Goal: Task Accomplishment & Management: Manage account settings

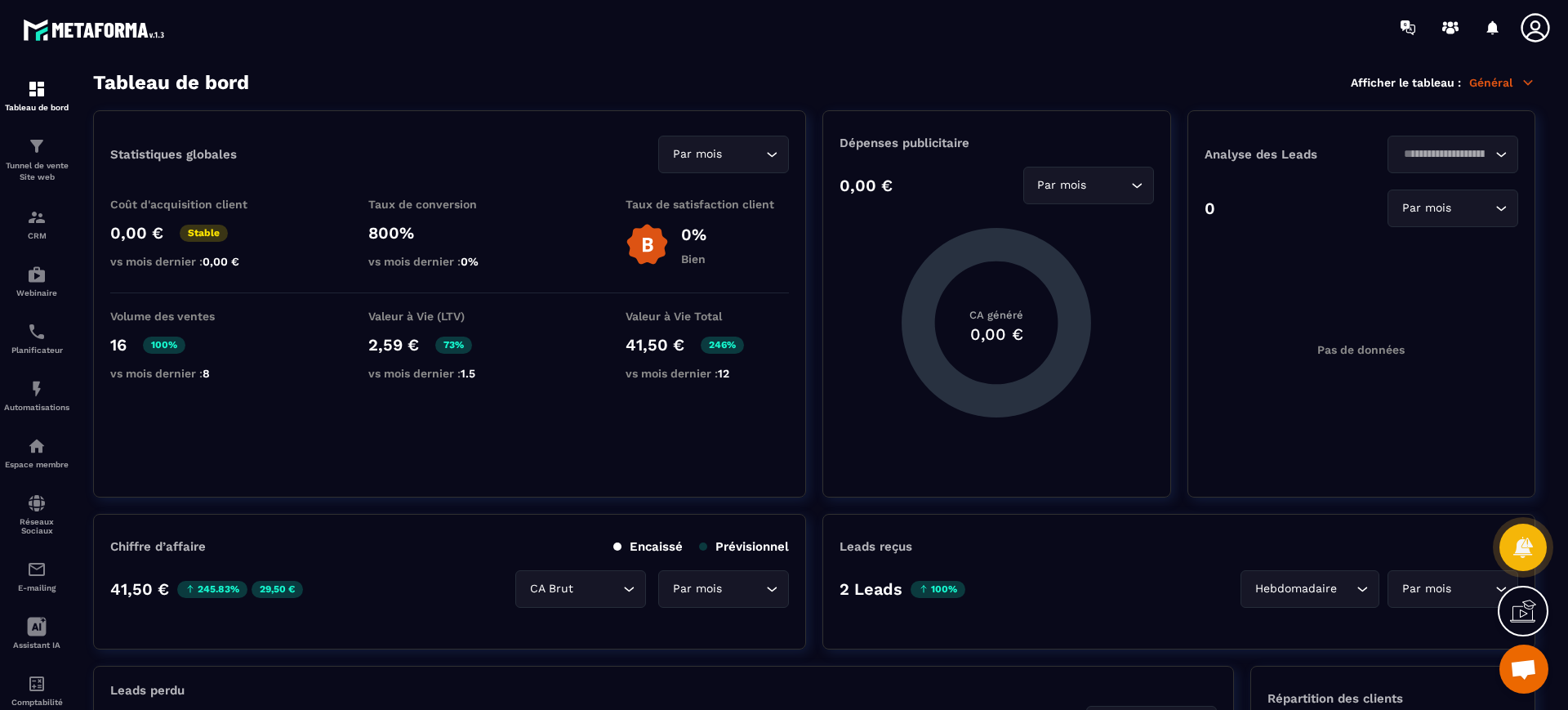
scroll to position [685, 0]
click at [53, 160] on p "Tunnel de vente Site web" at bounding box center [36, 171] width 65 height 23
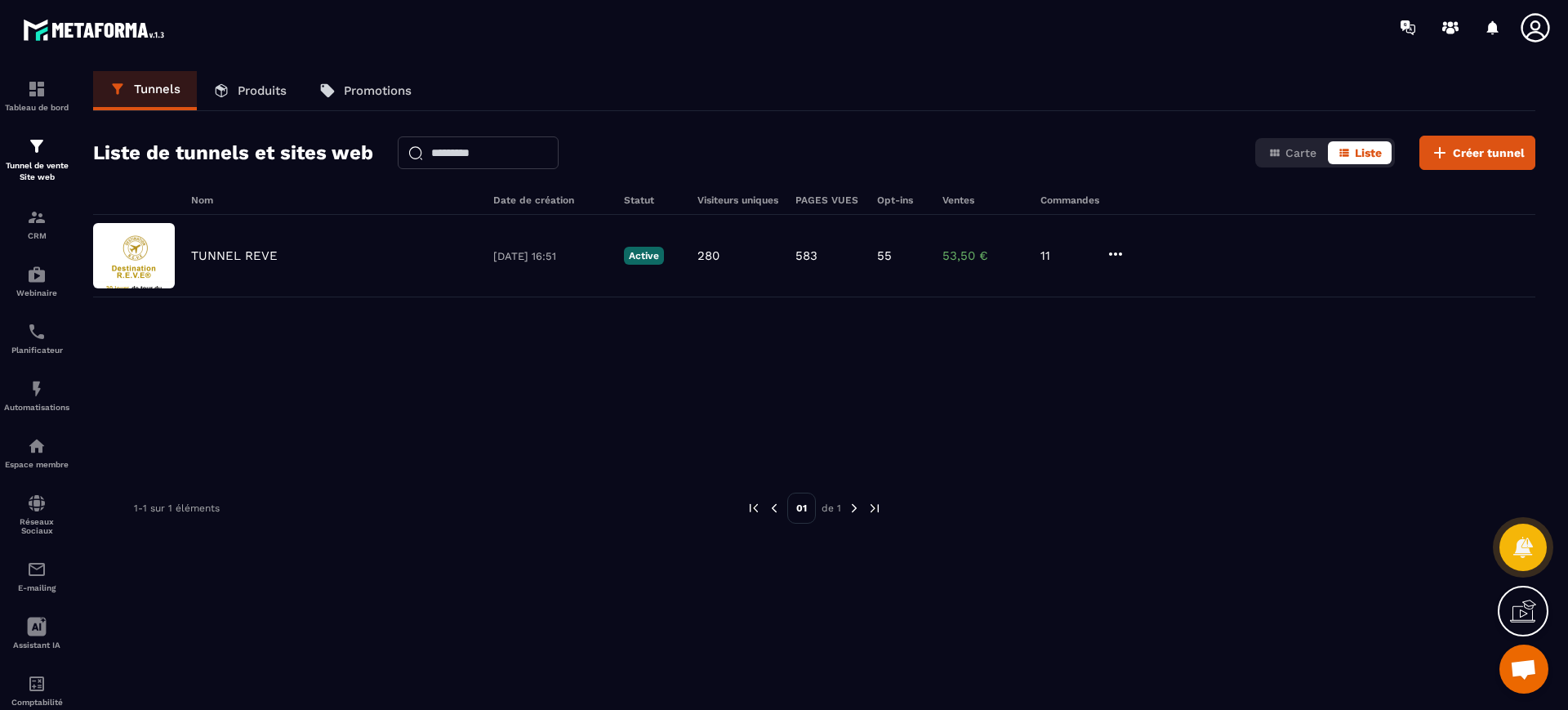
click at [238, 236] on div "TUNNEL REVE [DATE] 16:51 Active 280 583 55 53,50 € 11" at bounding box center [814, 257] width 1442 height 83
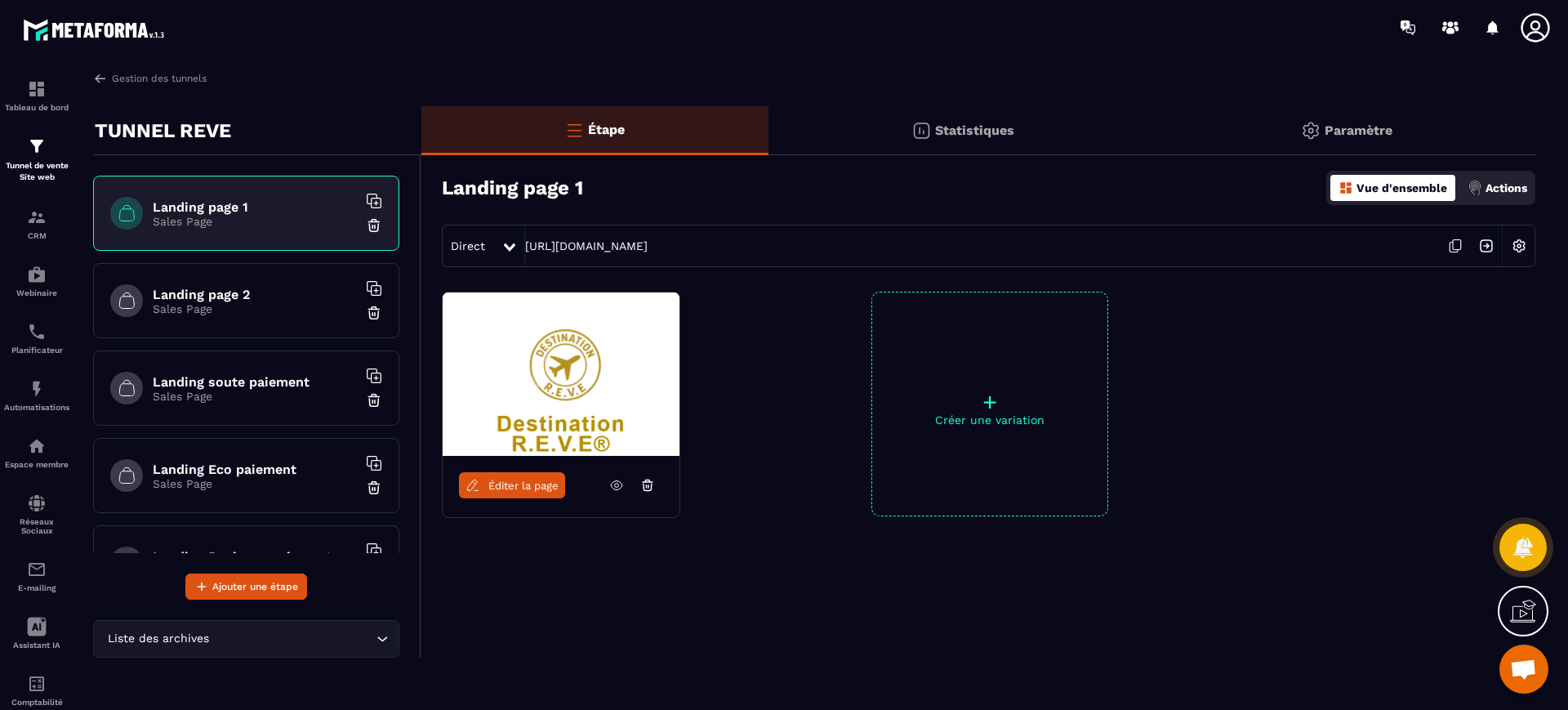
click at [1457, 246] on icon at bounding box center [1455, 246] width 31 height 31
click at [1542, 17] on icon at bounding box center [1536, 28] width 33 height 33
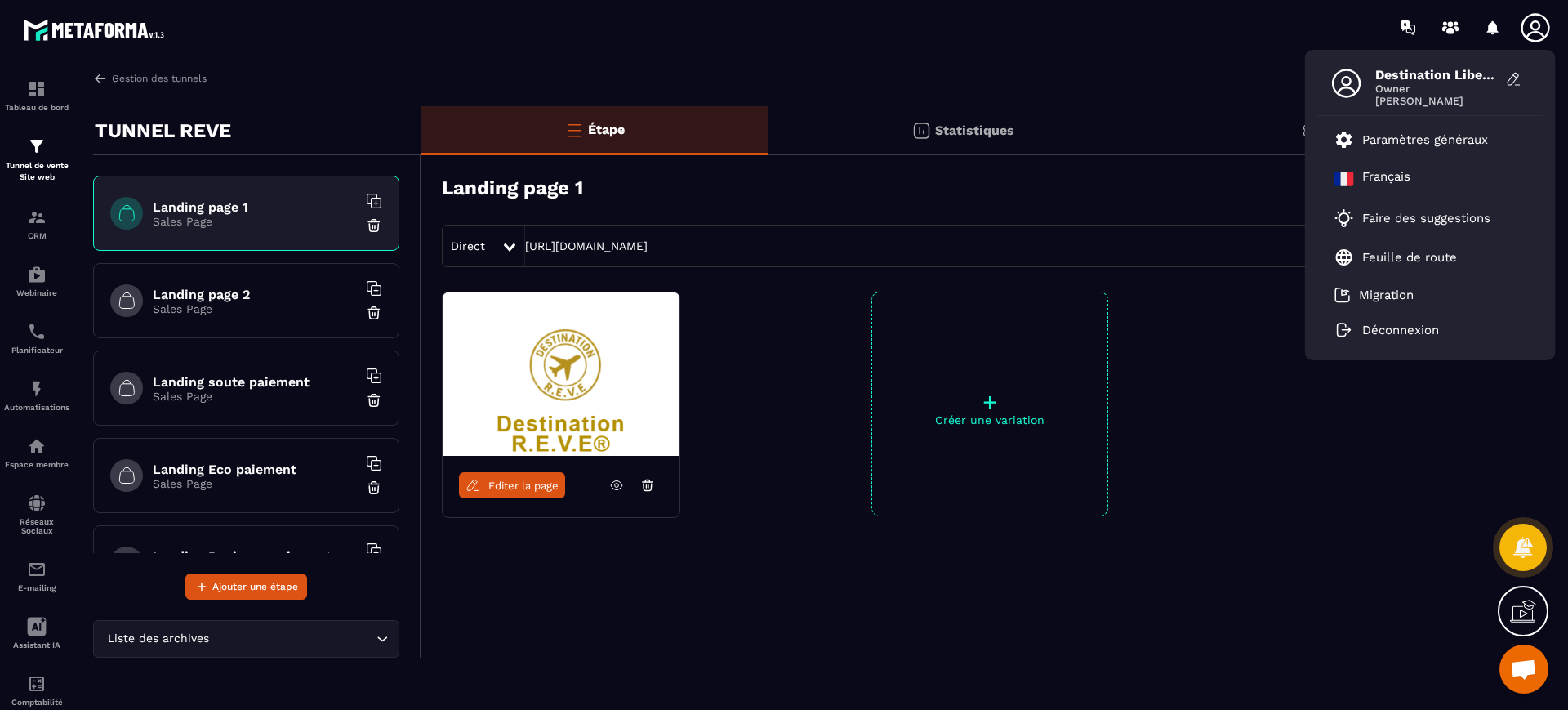
click at [1419, 122] on li "Paramètres généraux" at bounding box center [1430, 140] width 224 height 40
click at [1413, 142] on p "Paramètres généraux" at bounding box center [1425, 140] width 126 height 15
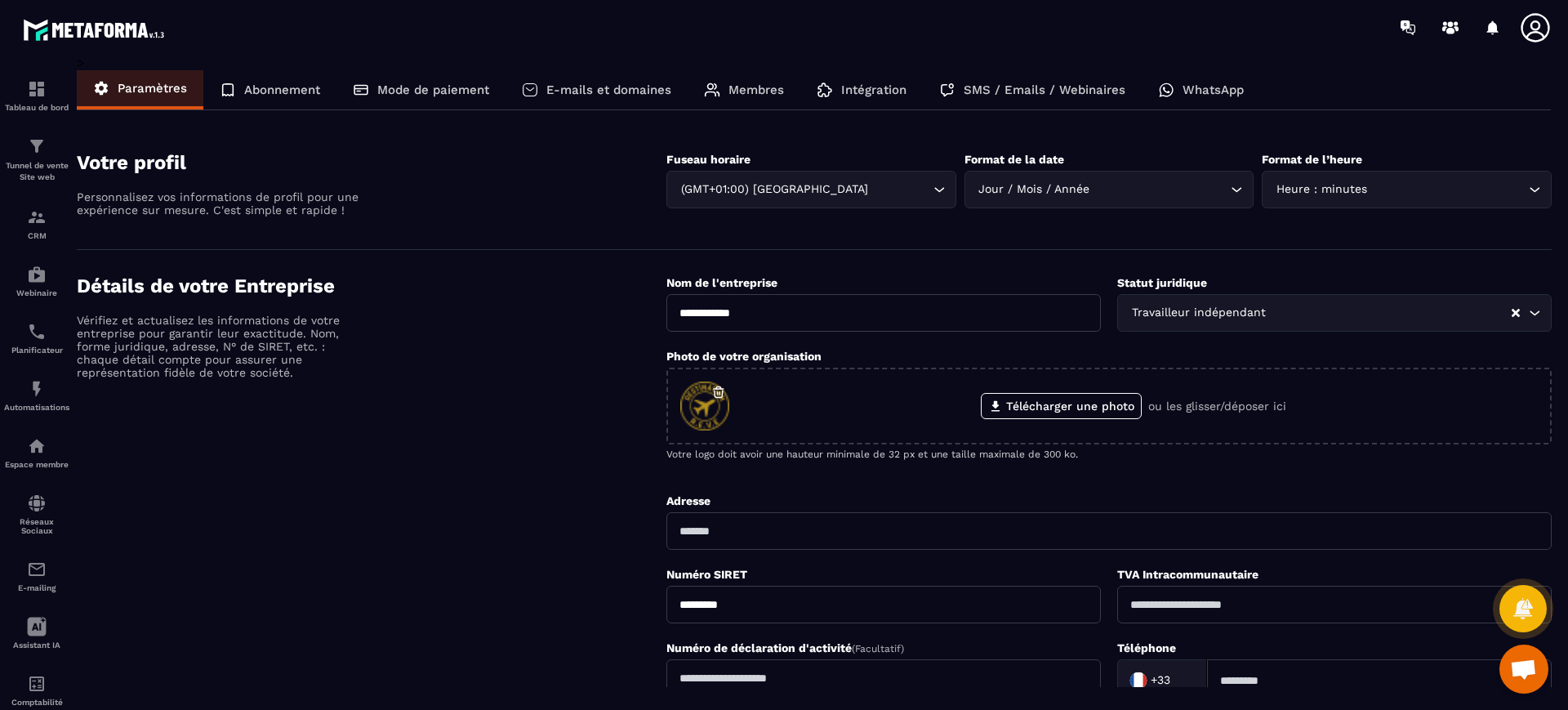
click at [460, 92] on p "Mode de paiement" at bounding box center [433, 90] width 112 height 15
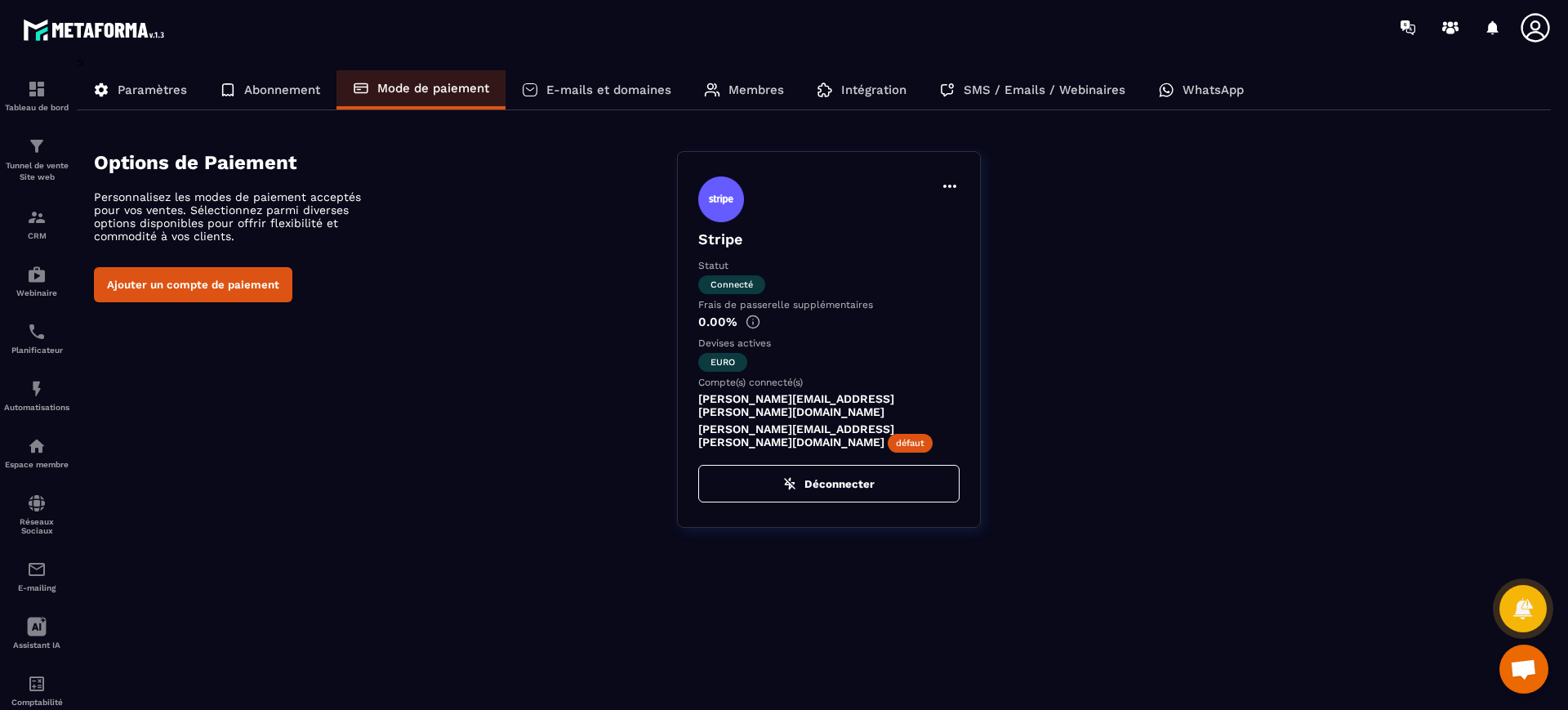
click at [171, 283] on button "Ajouter un compte de paiement" at bounding box center [193, 284] width 199 height 35
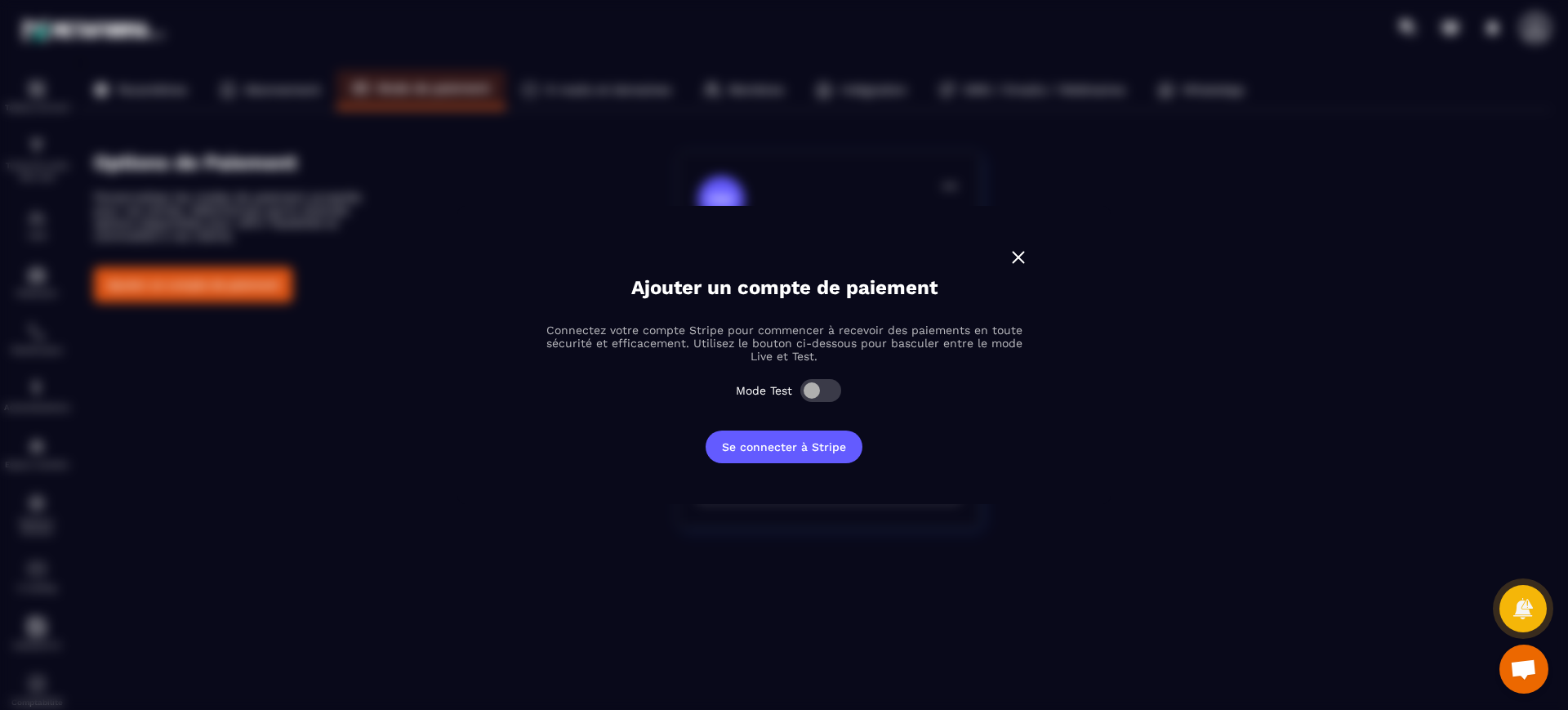
click at [1011, 257] on img "Modal window" at bounding box center [1018, 257] width 21 height 21
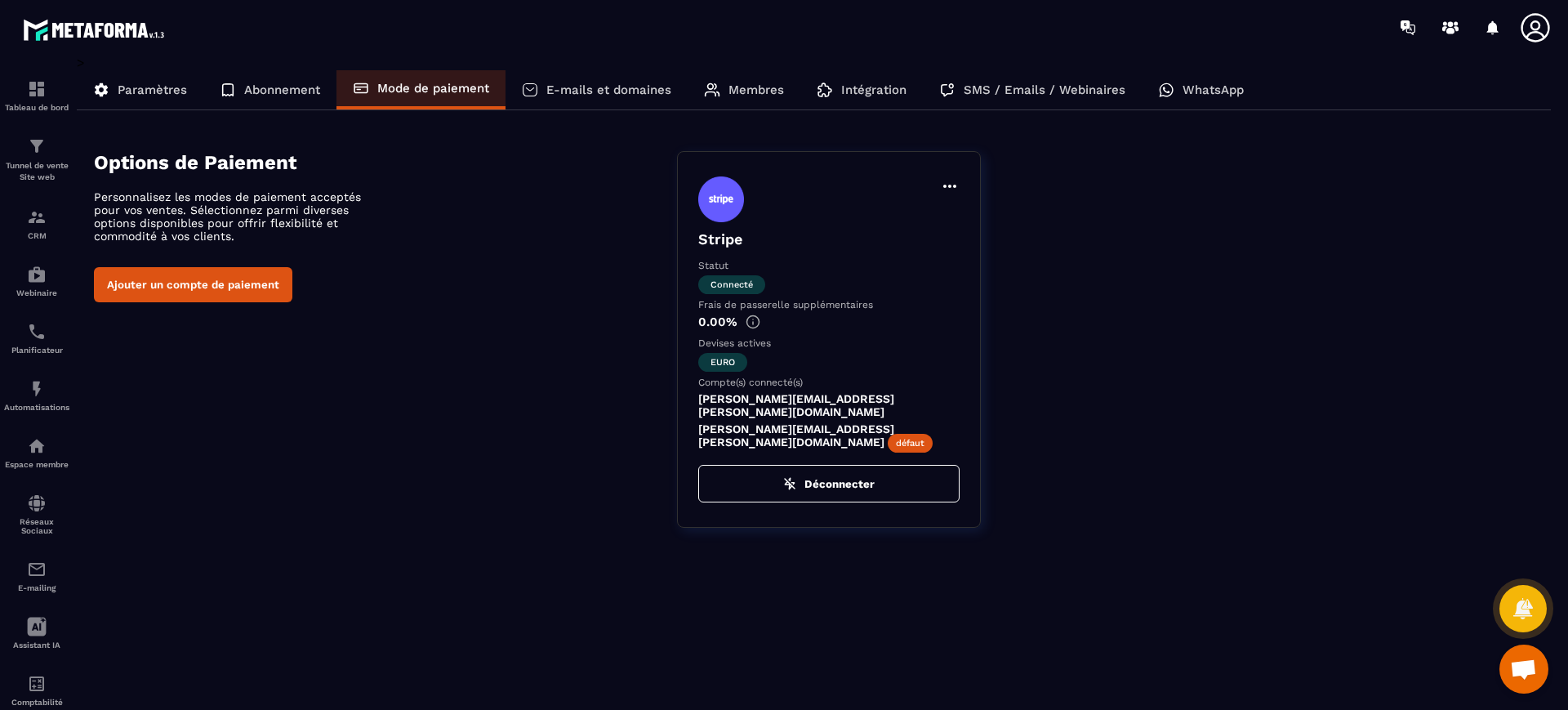
click at [820, 469] on button "Déconnecter" at bounding box center [829, 483] width 261 height 38
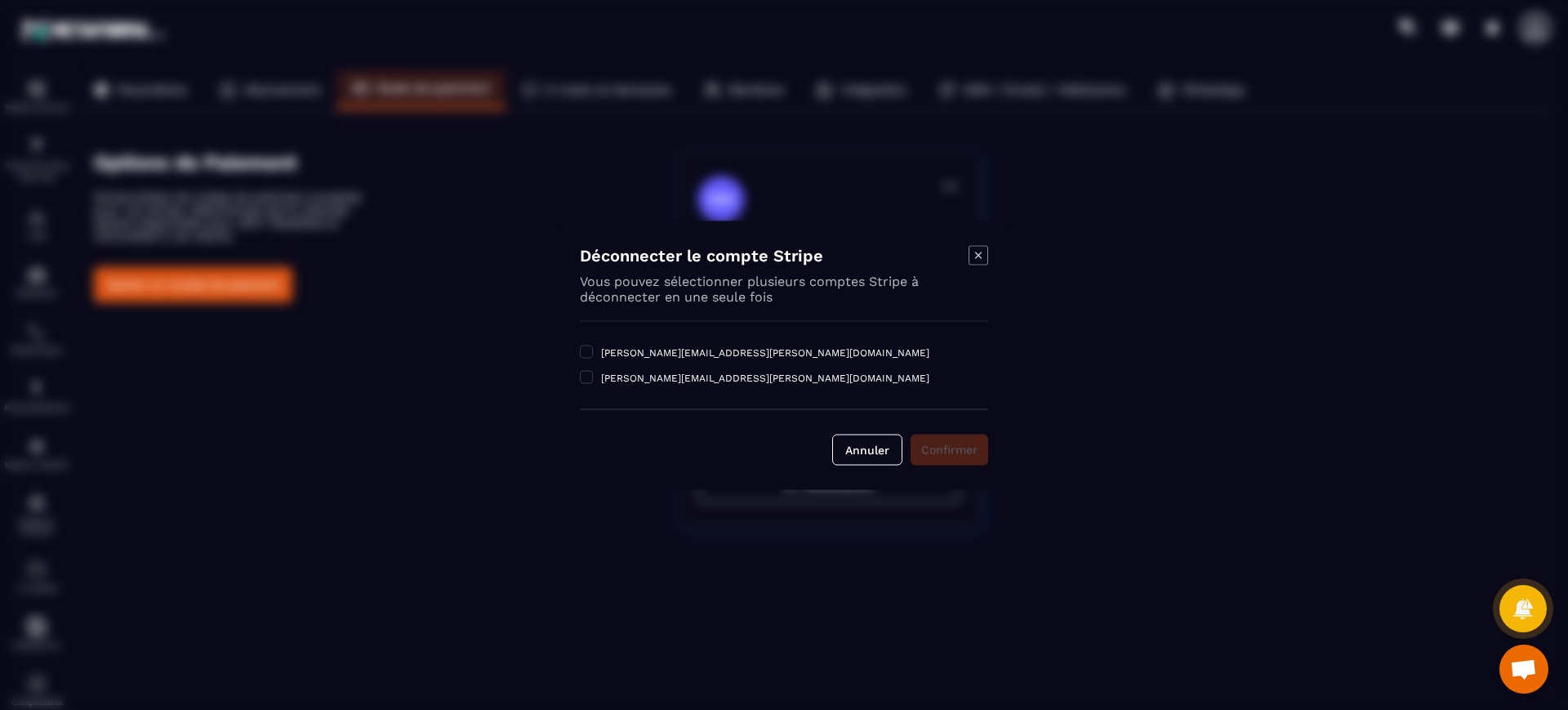
click at [581, 348] on span "Modal window" at bounding box center [586, 351] width 13 height 13
click at [587, 370] on span "Modal window" at bounding box center [586, 376] width 13 height 13
click at [958, 447] on span "Confirmer" at bounding box center [949, 449] width 56 height 13
